Goal: Task Accomplishment & Management: Manage account settings

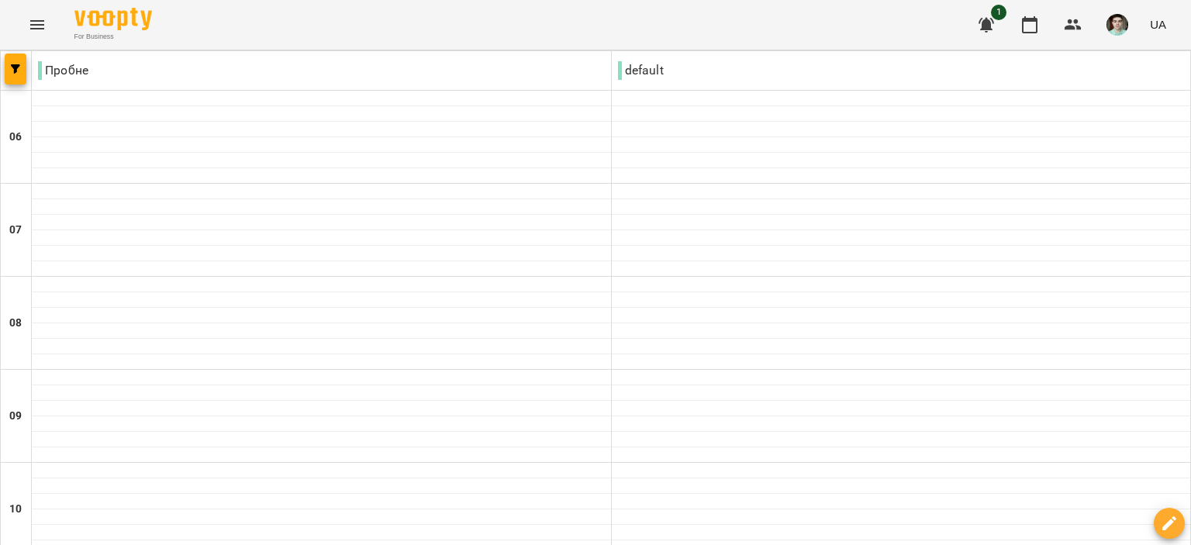
scroll to position [543, 0]
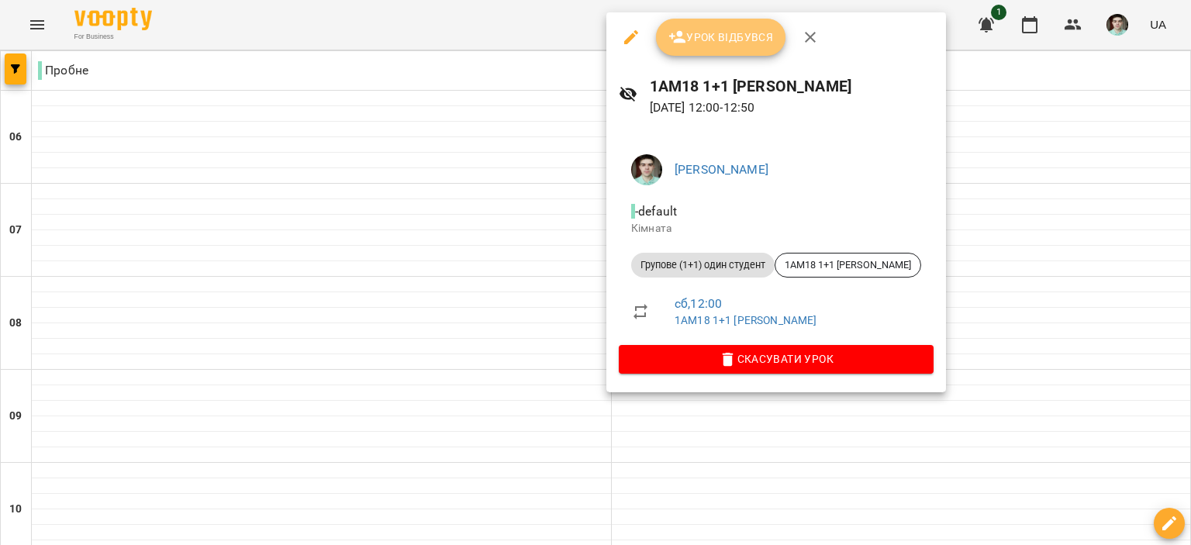
click at [691, 48] on button "Урок відбувся" at bounding box center [721, 37] width 130 height 37
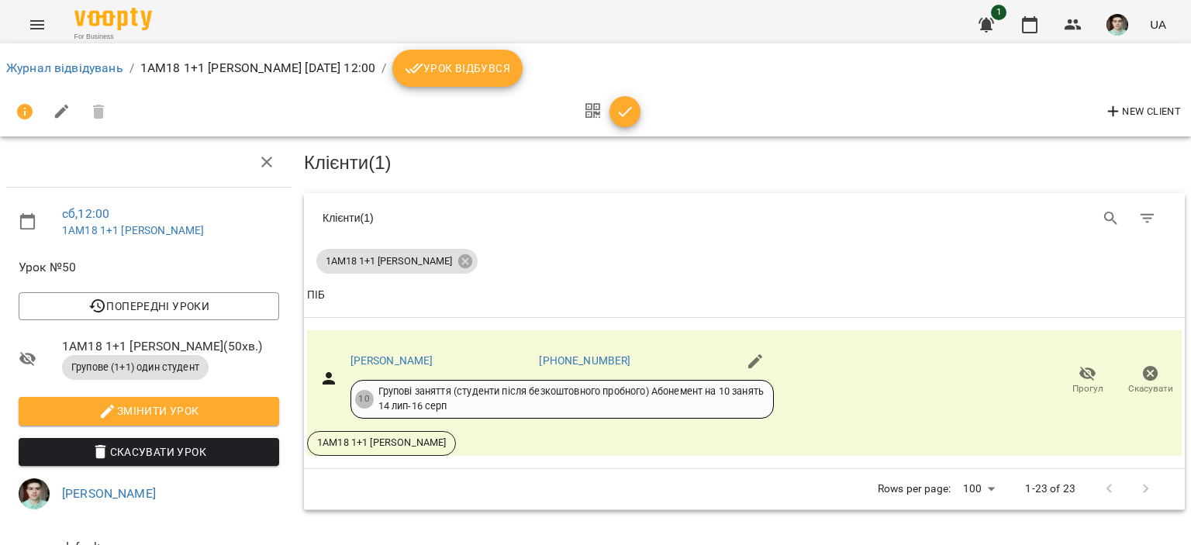
click at [510, 74] on span "Урок відбувся" at bounding box center [457, 68] width 105 height 19
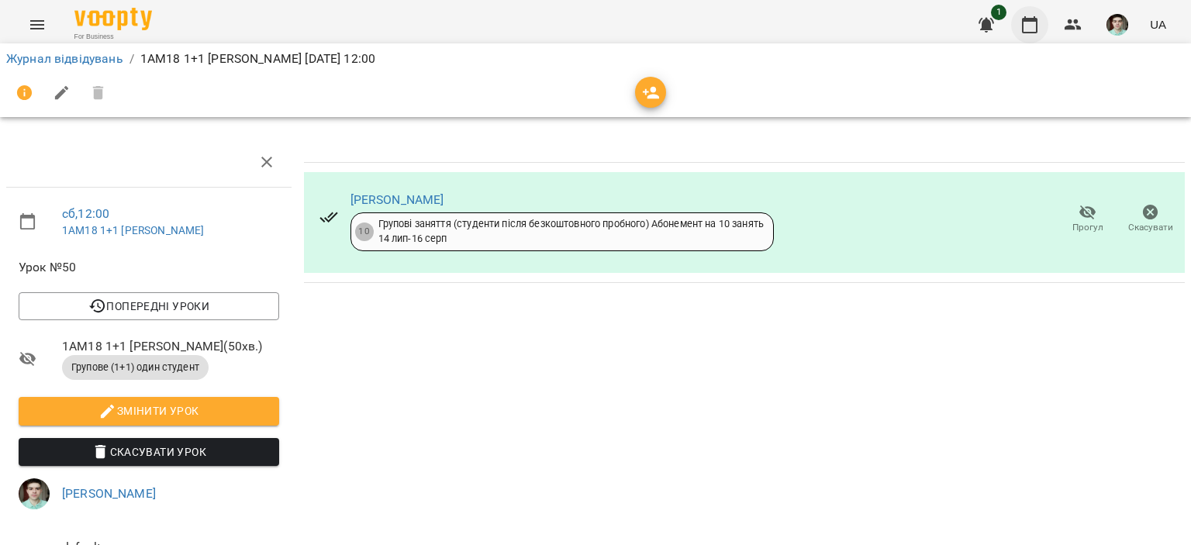
click at [1033, 16] on icon "button" at bounding box center [1029, 25] width 19 height 19
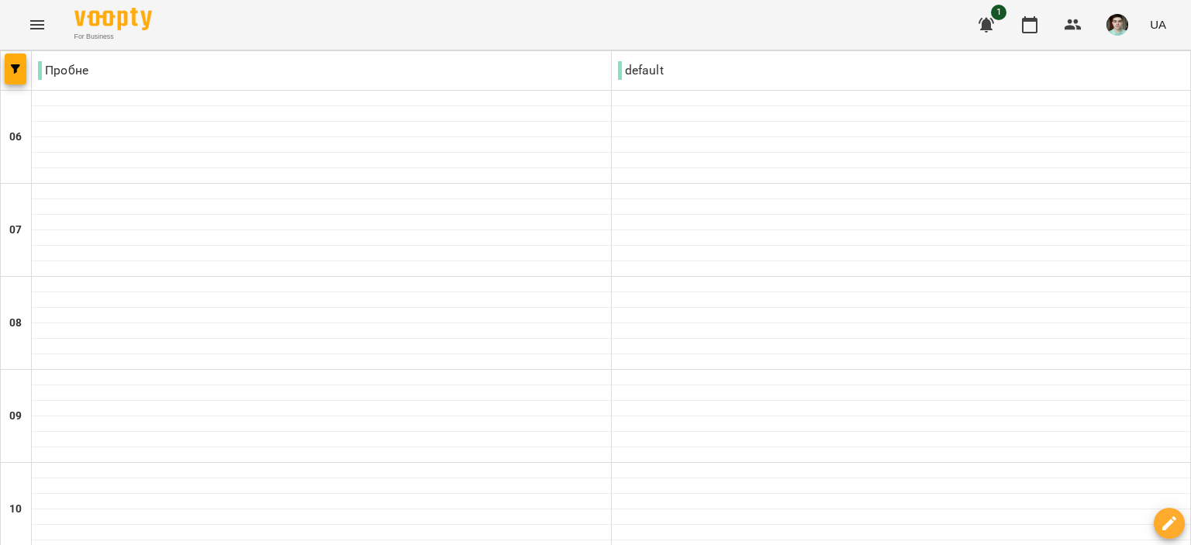
scroll to position [465, 0]
